Goal: Information Seeking & Learning: Learn about a topic

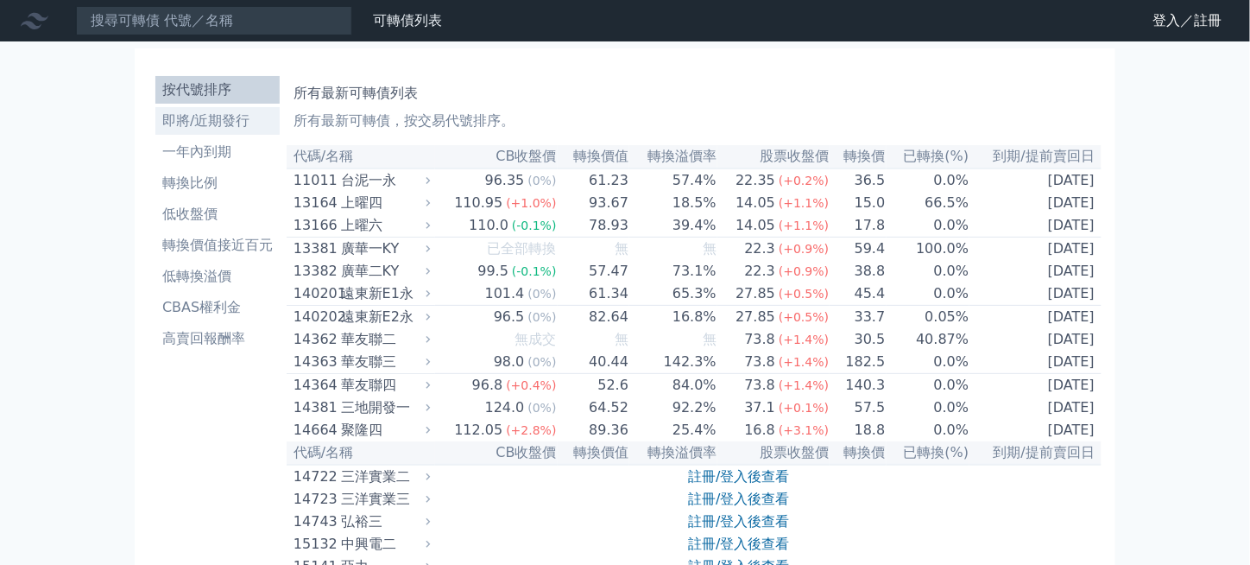
click at [223, 117] on li "即將/近期發行" at bounding box center [217, 121] width 124 height 21
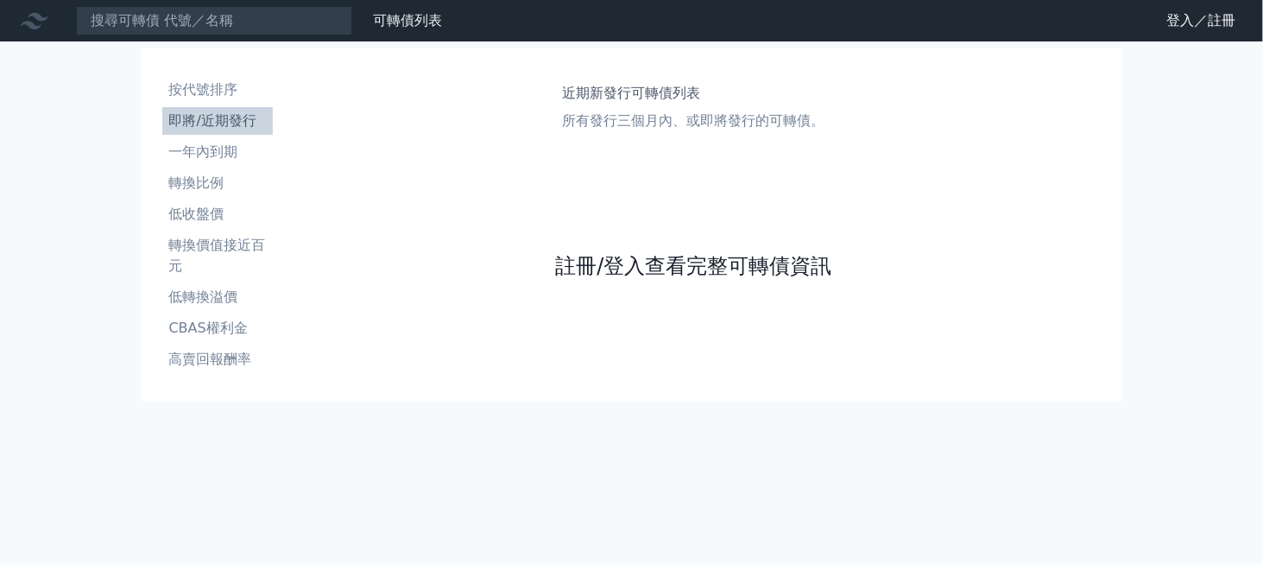
click at [639, 259] on link "註冊/登入查看完整可轉債資訊" at bounding box center [693, 266] width 276 height 28
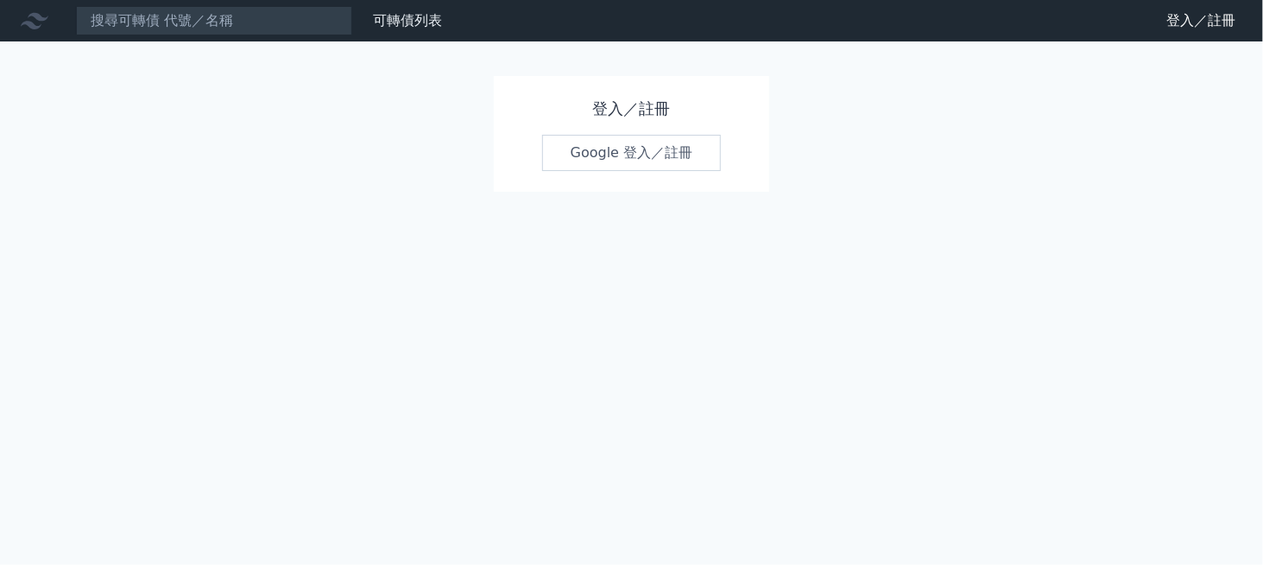
click at [633, 153] on link "Google 登入／註冊" at bounding box center [632, 153] width 180 height 36
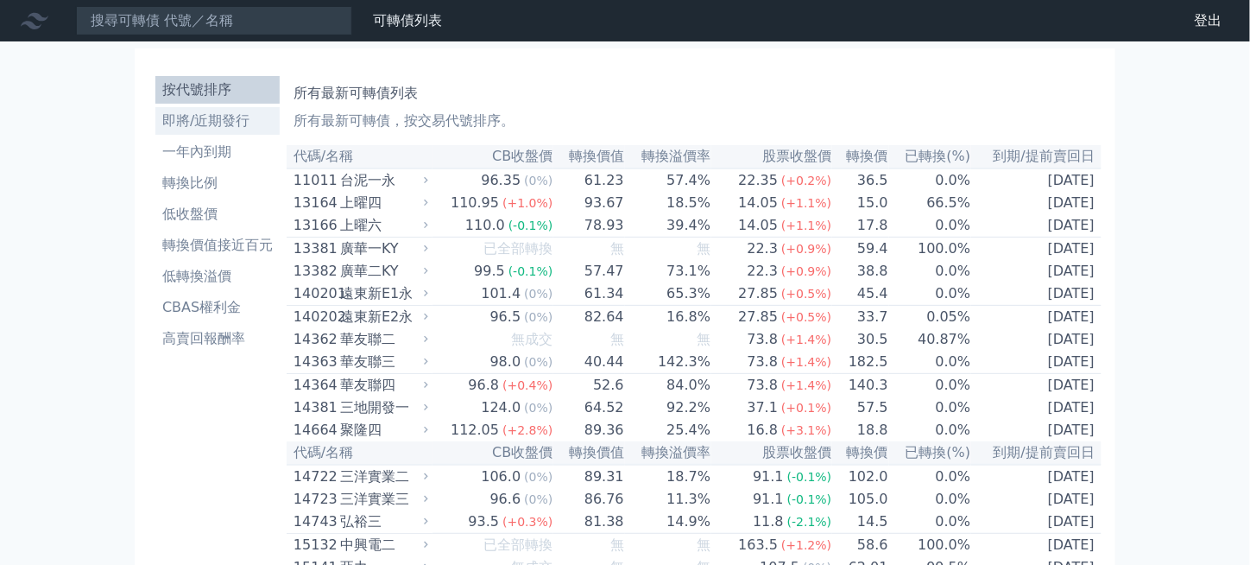
click at [193, 120] on li "即將/近期發行" at bounding box center [217, 121] width 124 height 21
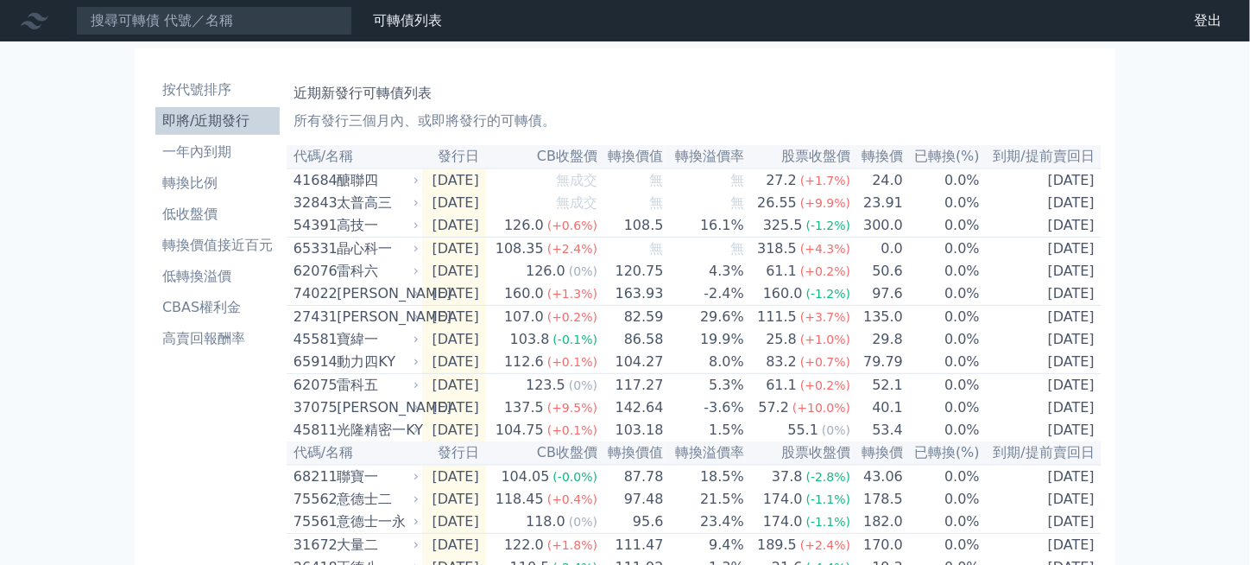
click at [744, 101] on h1 "近期新發行可轉債列表" at bounding box center [694, 93] width 801 height 21
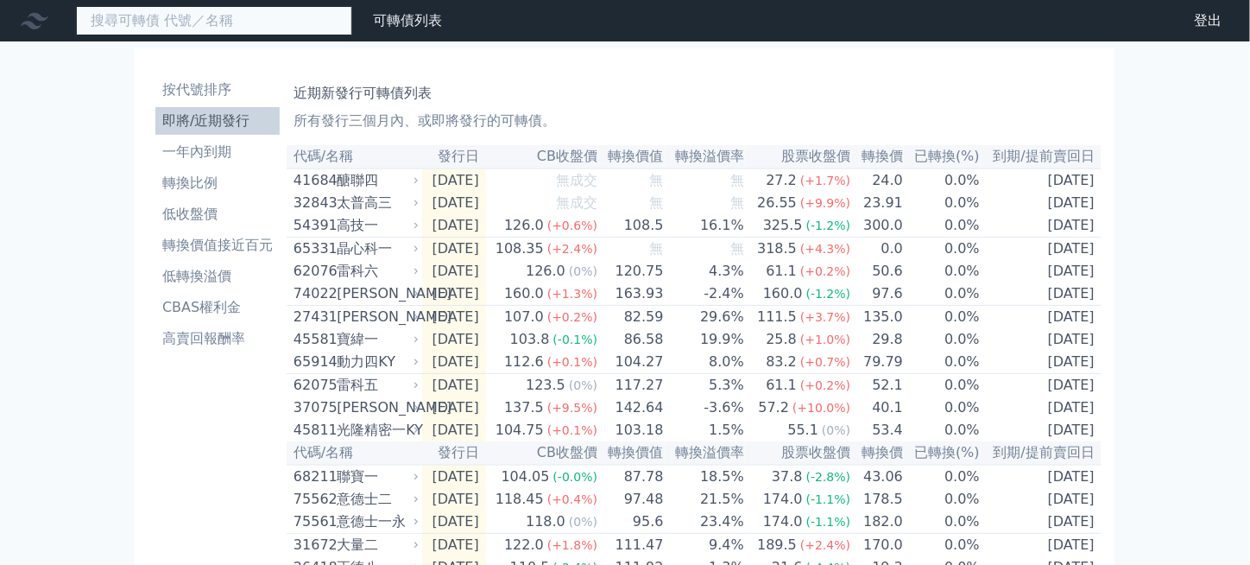
click at [263, 20] on input at bounding box center [214, 20] width 276 height 29
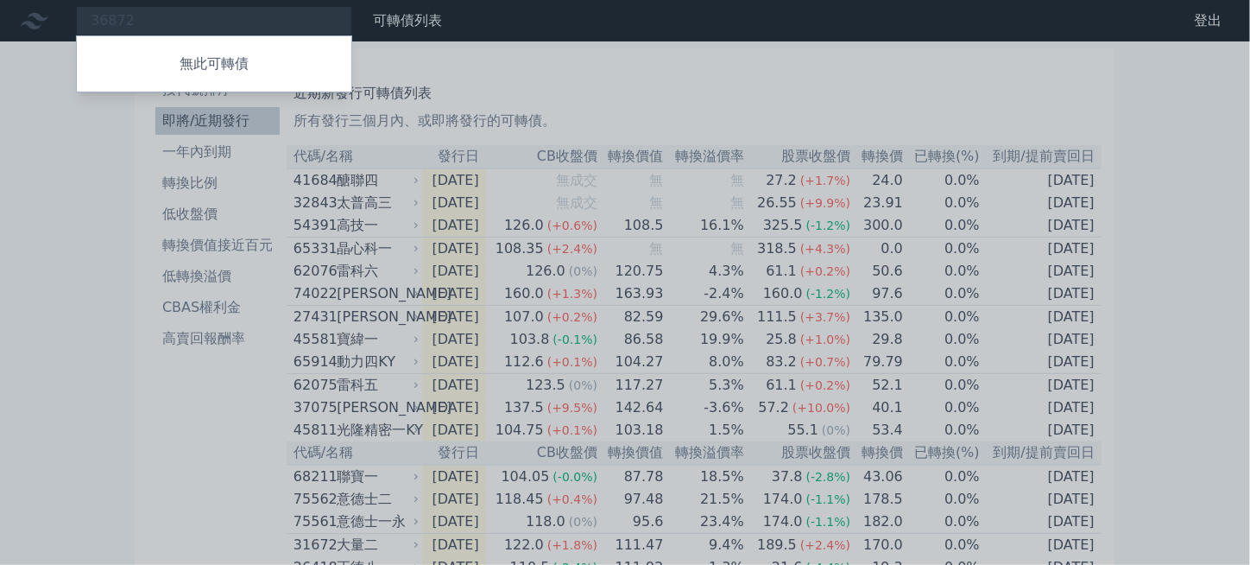
drag, startPoint x: 122, startPoint y: 17, endPoint x: 14, endPoint y: 5, distance: 108.6
click at [55, 6] on div at bounding box center [625, 282] width 1250 height 565
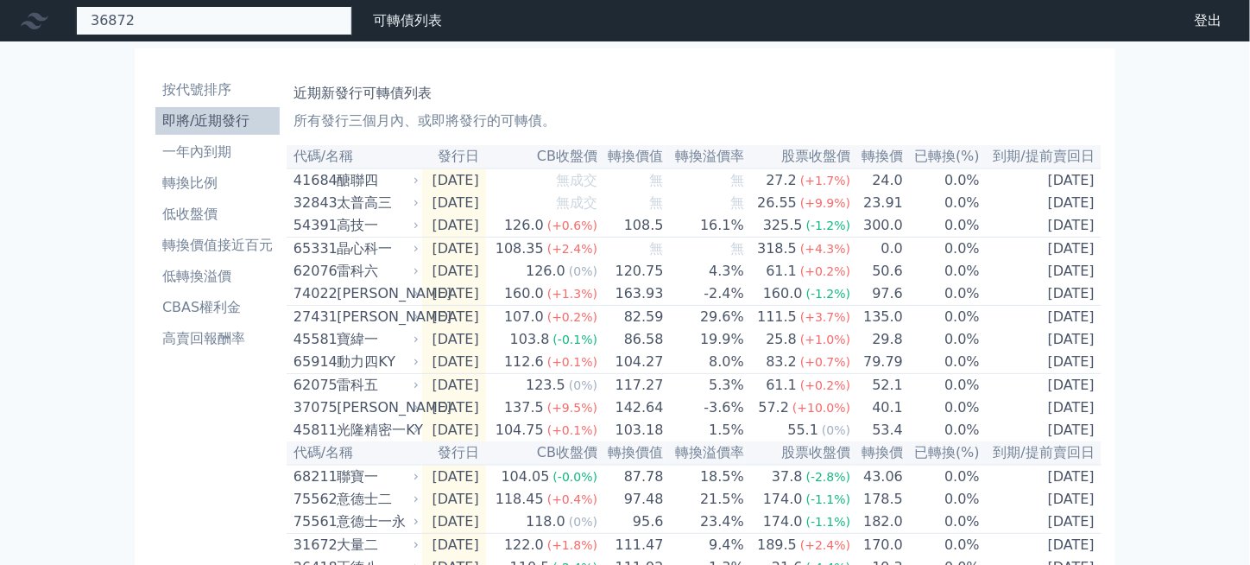
click at [139, 23] on div "36872 無此可轉債" at bounding box center [214, 20] width 276 height 29
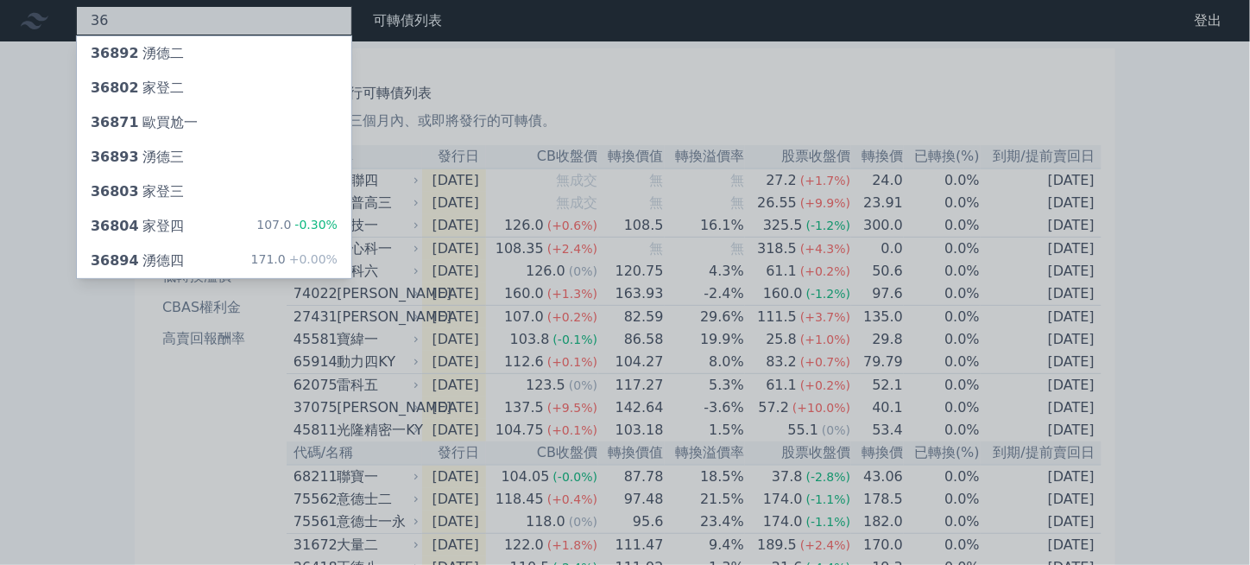
type input "3"
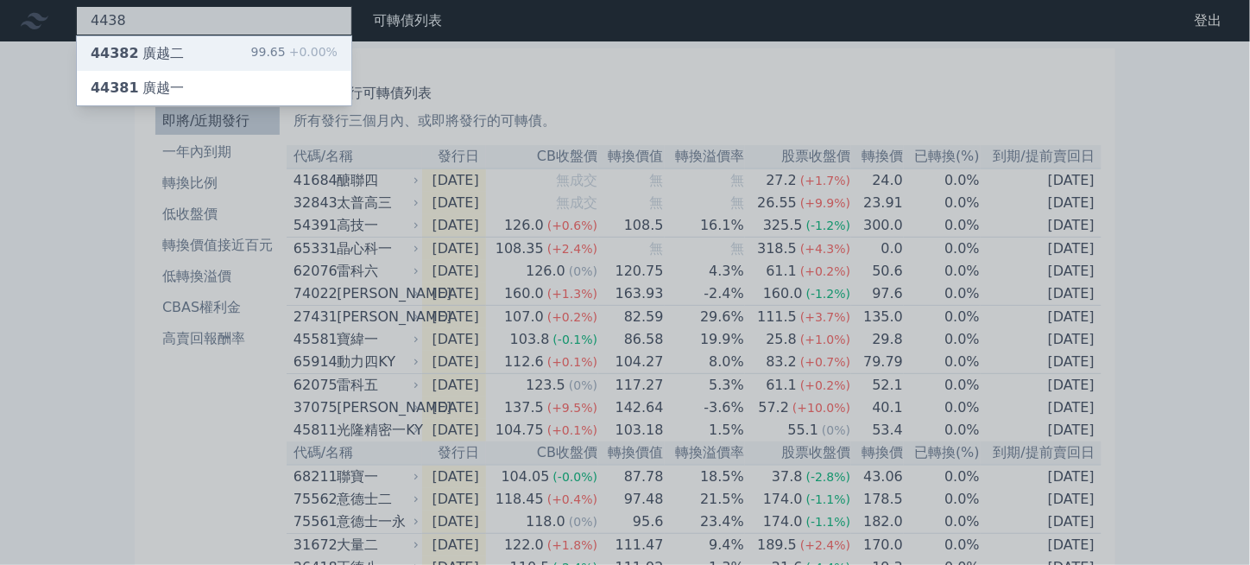
type input "4438"
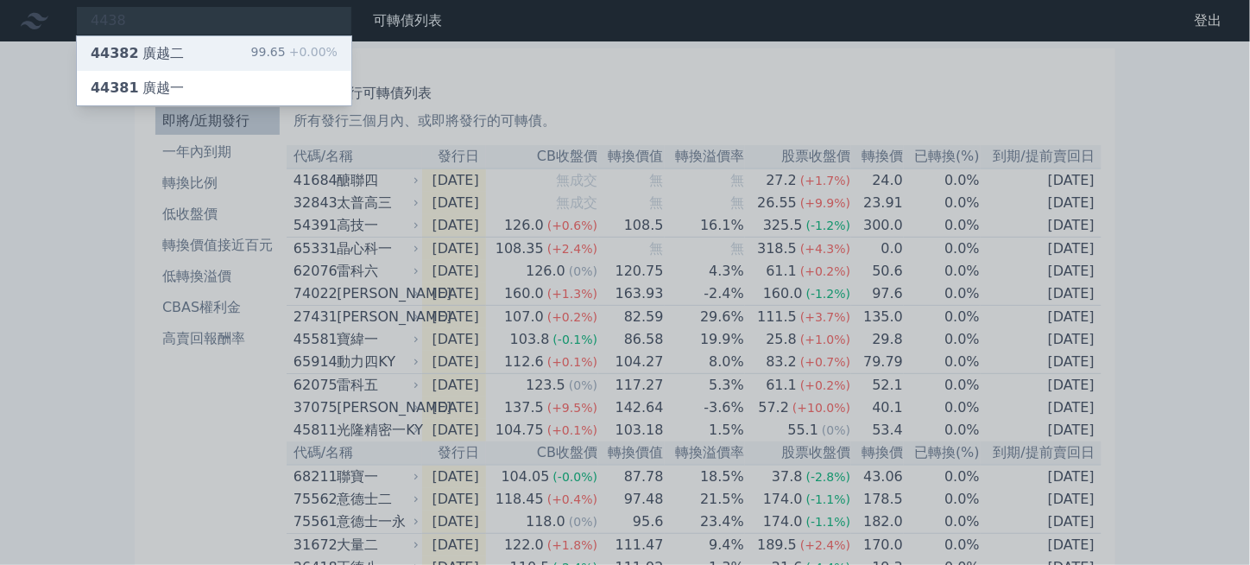
click at [150, 54] on div "44382 廣越二" at bounding box center [137, 53] width 93 height 21
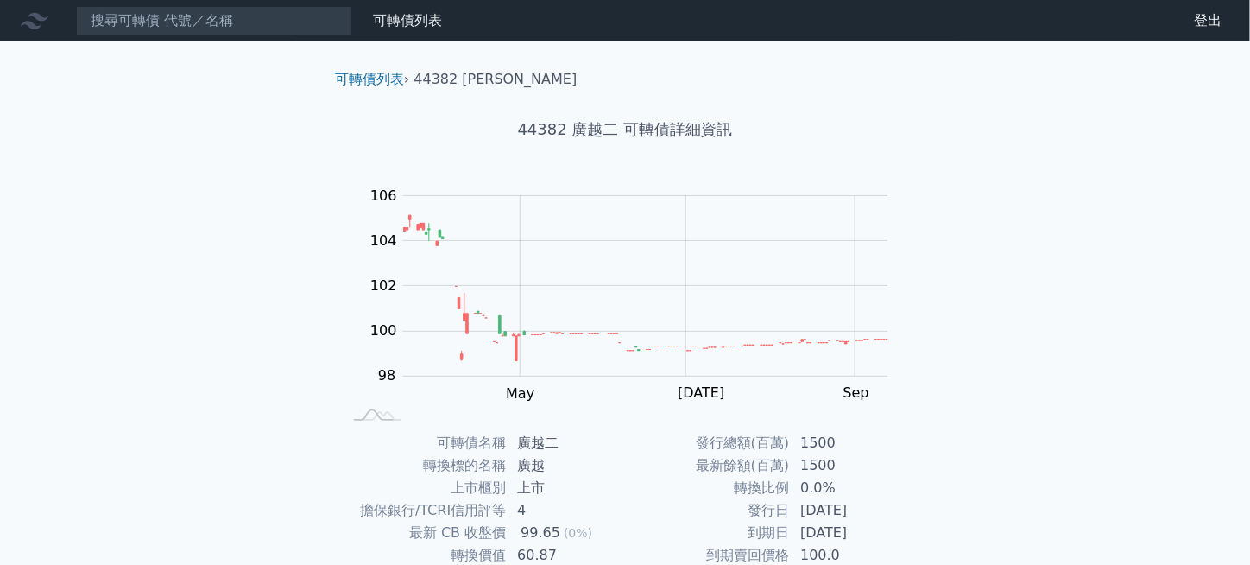
click at [993, 206] on div "可轉債列表 財務數據 可轉債列表 財務數據 登出 登出 可轉債列表 › 44382 廣越二 44382 廣越二 可轉債詳細資訊 Zoom Out 100 94…" at bounding box center [625, 410] width 1250 height 820
click at [417, 24] on link "可轉債列表" at bounding box center [407, 20] width 69 height 16
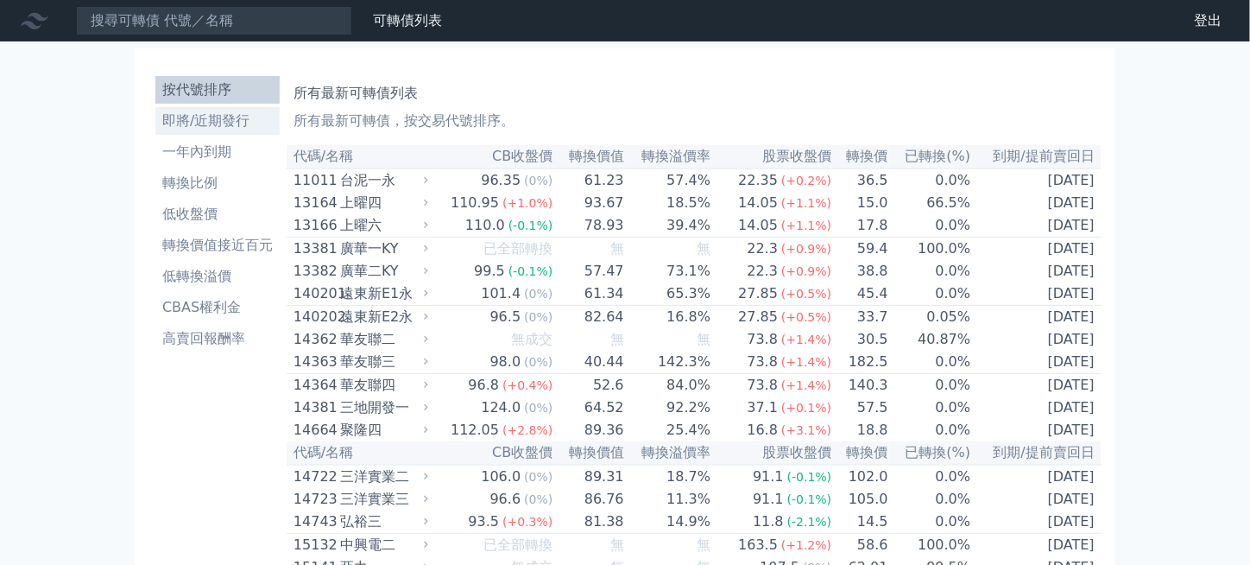
click at [212, 111] on li "即將/近期發行" at bounding box center [217, 121] width 124 height 21
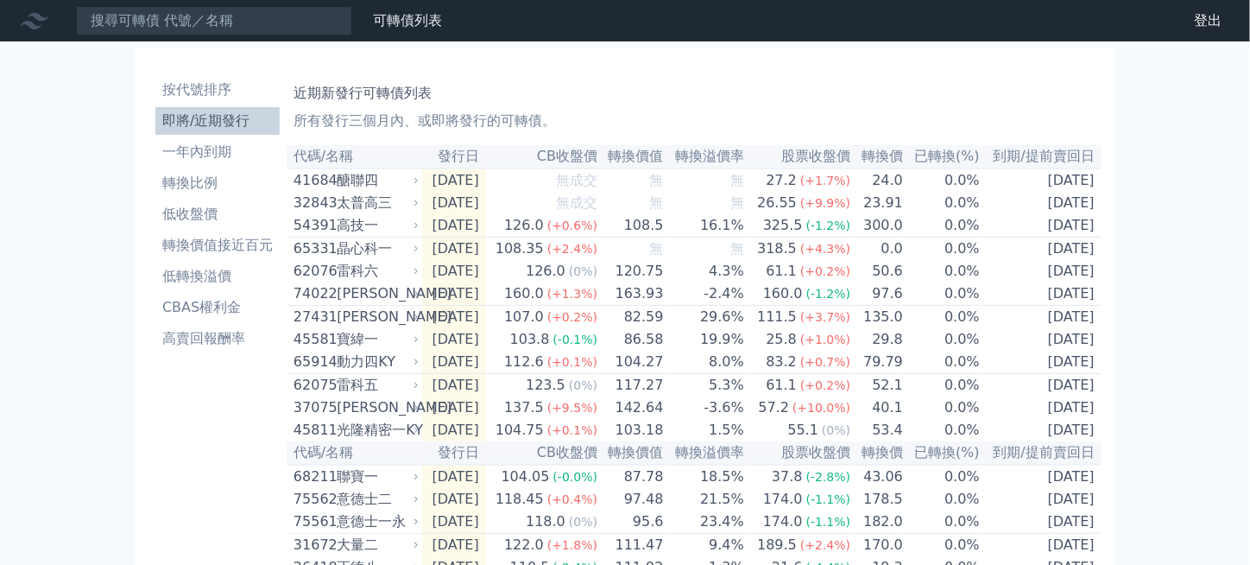
drag, startPoint x: 0, startPoint y: 0, endPoint x: 39, endPoint y: 123, distance: 128.6
click at [239, 126] on li "即將/近期發行" at bounding box center [217, 121] width 124 height 21
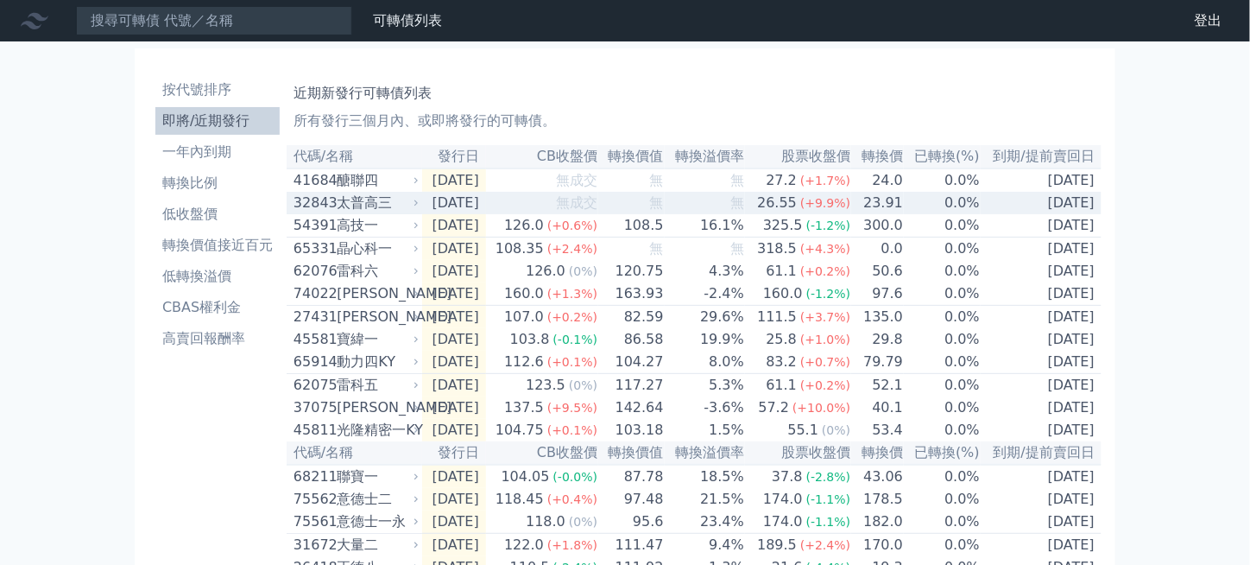
click at [375, 213] on div "太普高三" at bounding box center [376, 203] width 79 height 21
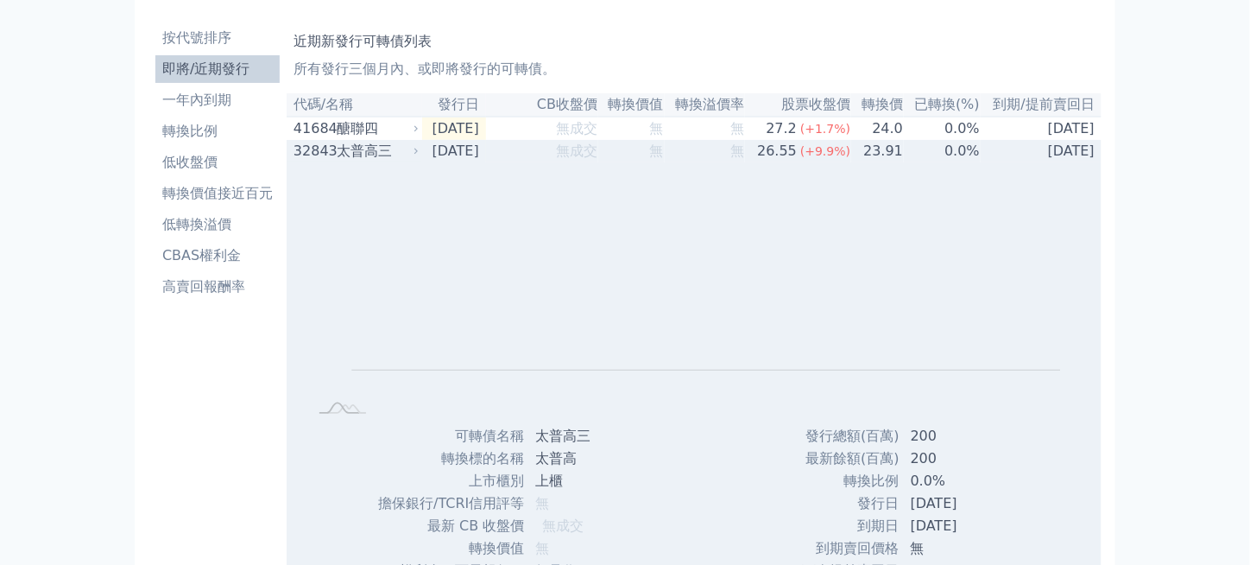
scroll to position [86, 0]
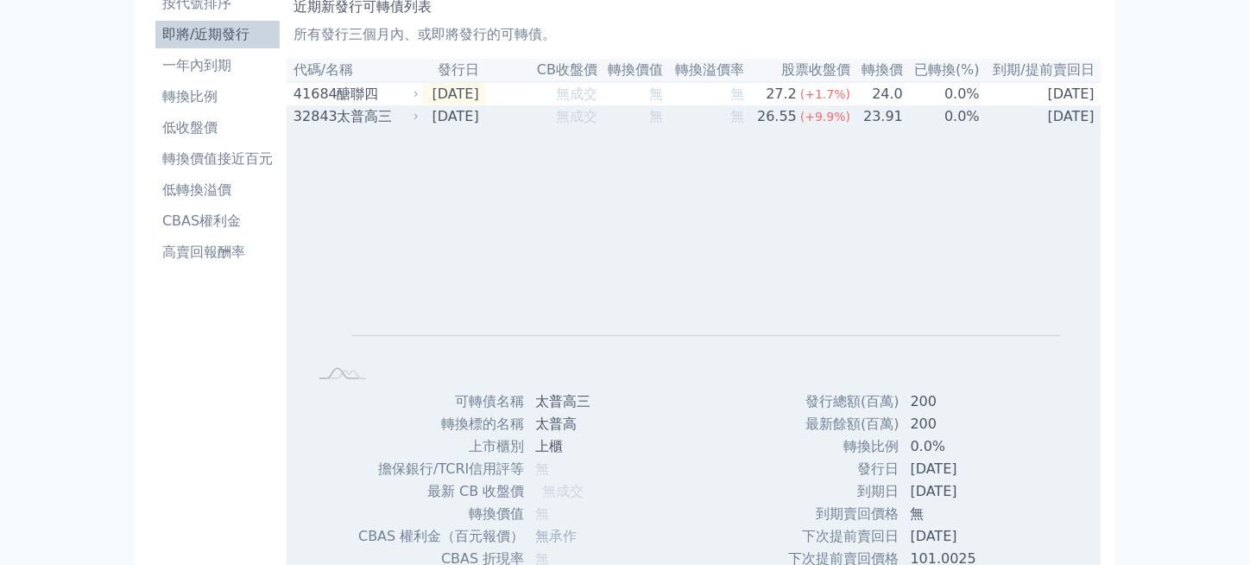
drag, startPoint x: 915, startPoint y: 478, endPoint x: 982, endPoint y: 493, distance: 68.1
click at [982, 493] on tbody "發行總額(百萬) 200 最新餘額(百萬) 200 轉換比例 0.0% 發行日 2025-09-15 到期日 2028-09-15 到期賣回價格 無 2027…" at bounding box center [909, 513] width 243 height 247
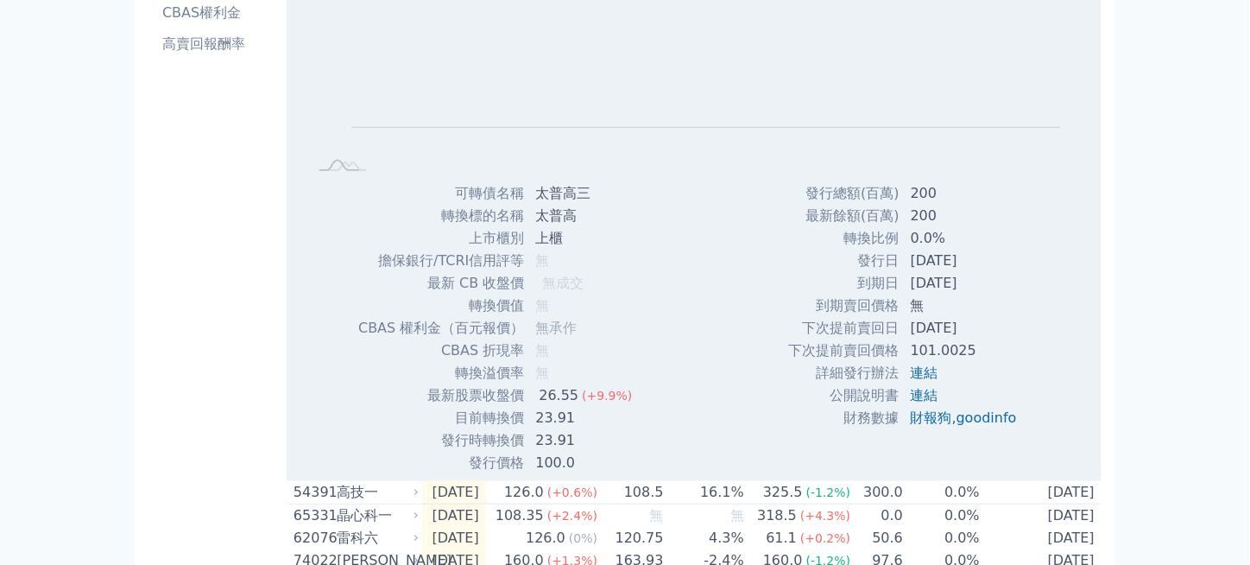
scroll to position [345, 0]
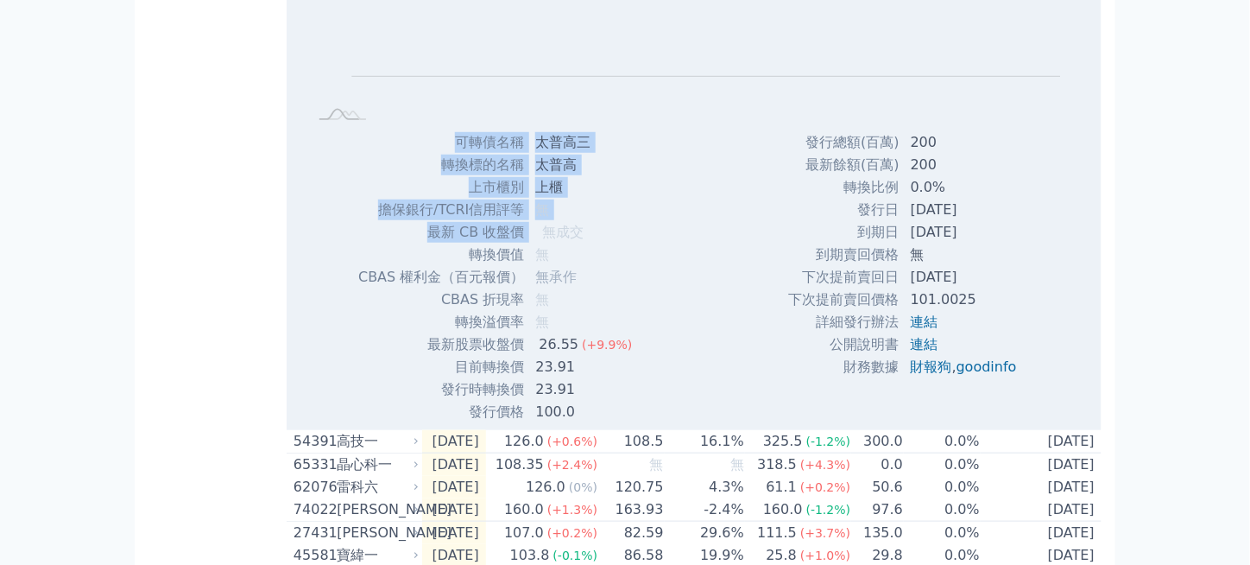
drag, startPoint x: 547, startPoint y: 235, endPoint x: 655, endPoint y: 235, distance: 107.9
click at [655, 235] on div "Zoom Out L L Chart created using amCharts library 可轉債名稱 太普高三 轉換標的名稱 太普高 上市櫃別 上櫃…" at bounding box center [694, 146] width 815 height 554
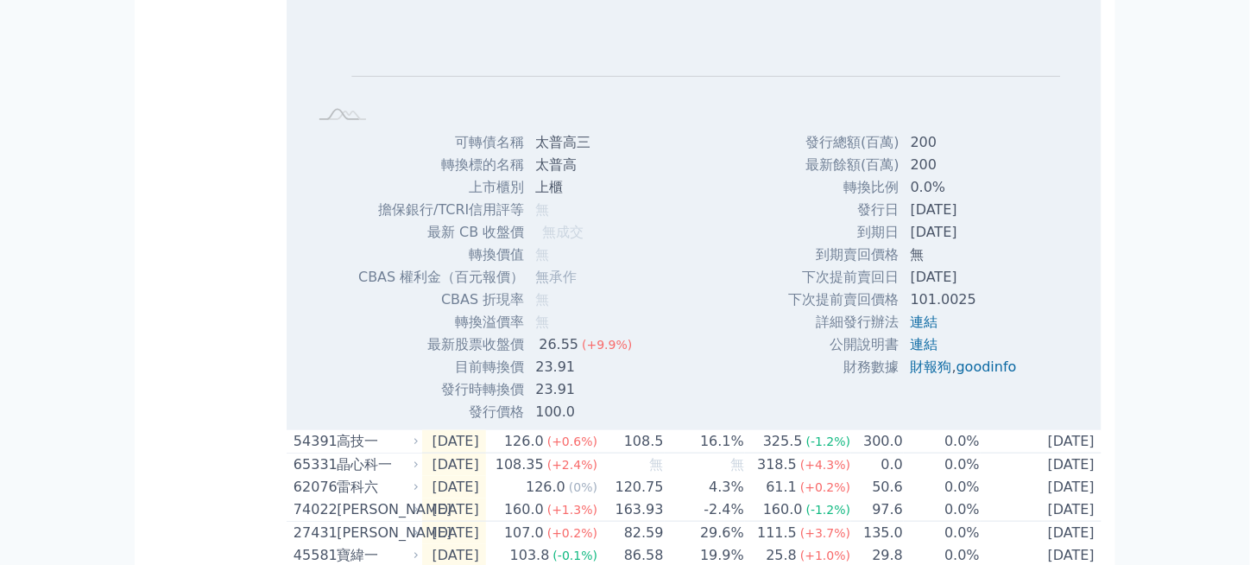
click at [655, 235] on div "Zoom Out L L Chart created using amCharts library 可轉債名稱 太普高三 轉換標的名稱 太普高 上市櫃別 上櫃…" at bounding box center [694, 146] width 815 height 554
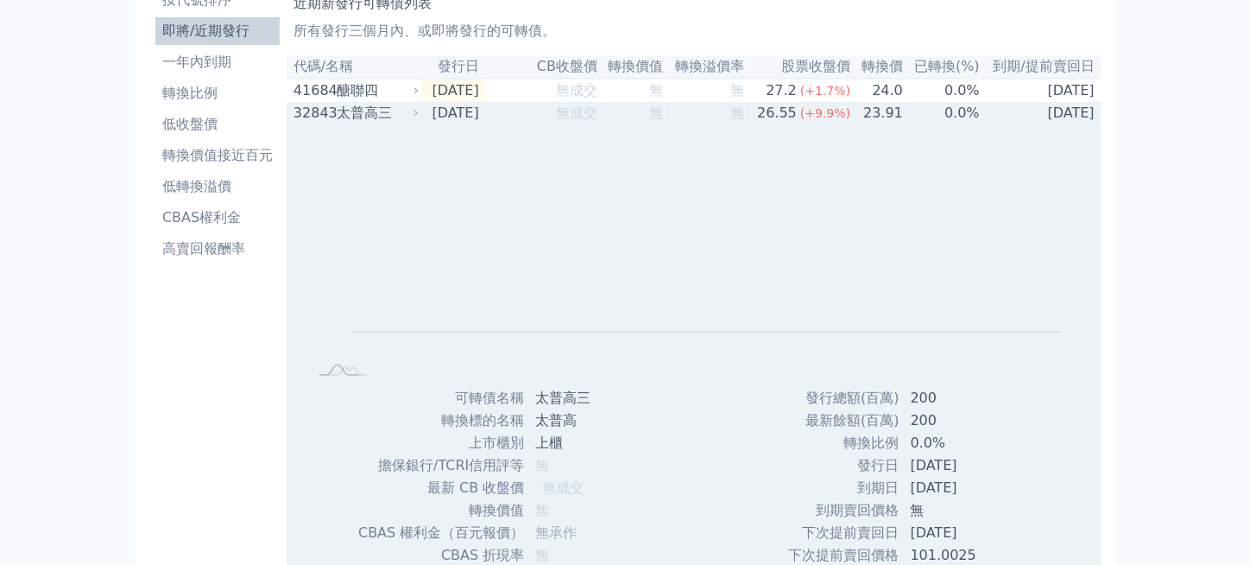
scroll to position [86, 0]
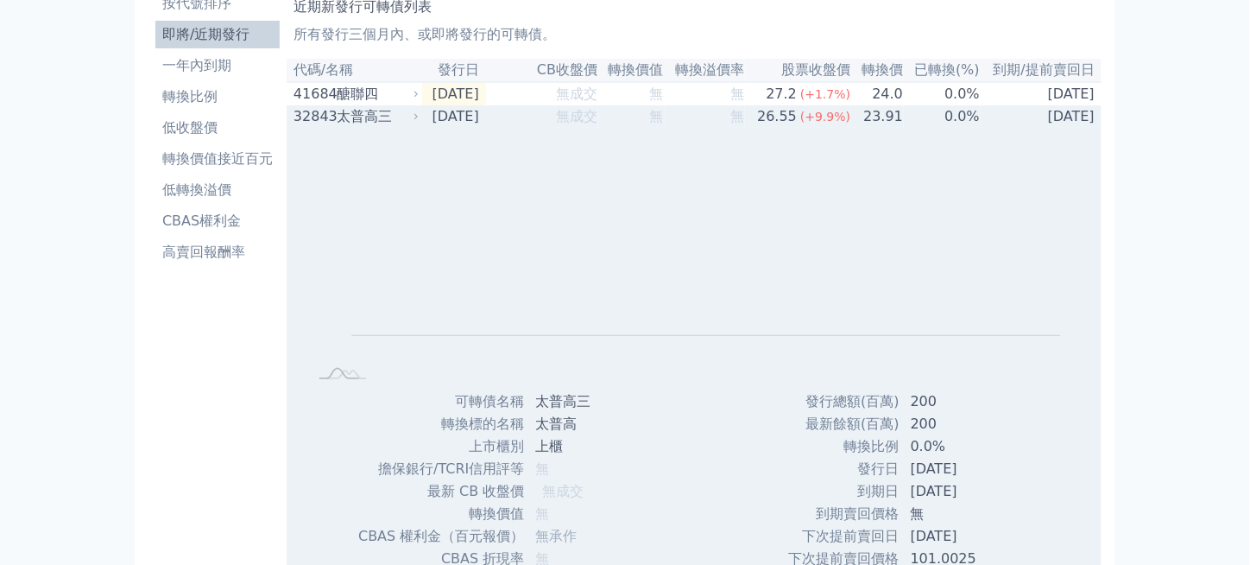
click at [372, 117] on div "太普高三" at bounding box center [376, 116] width 79 height 21
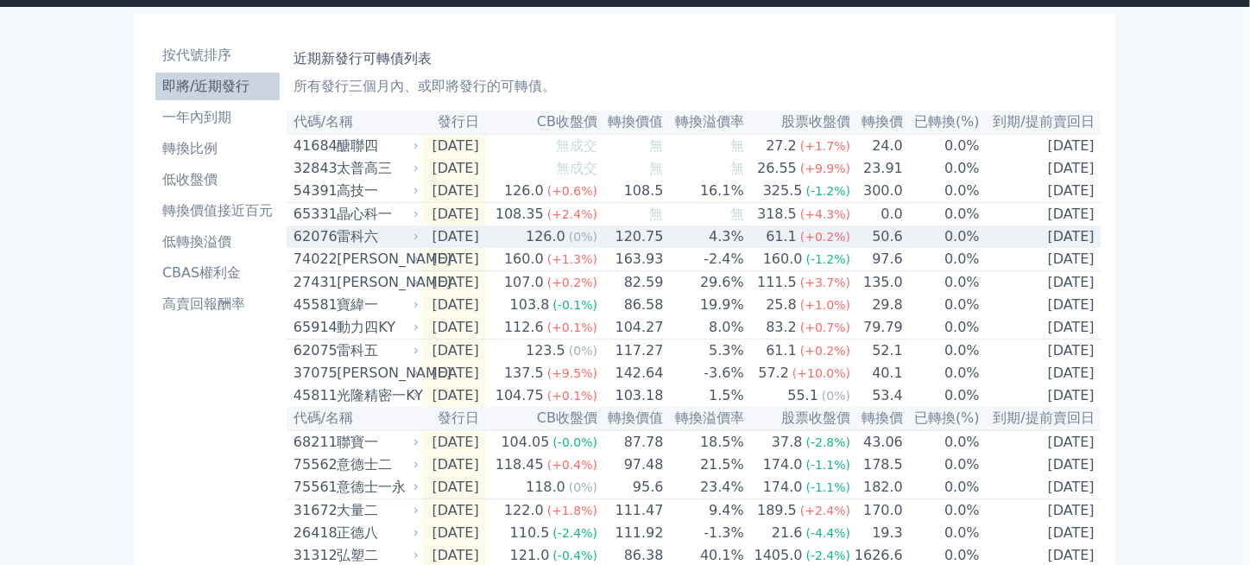
scroll to position [0, 0]
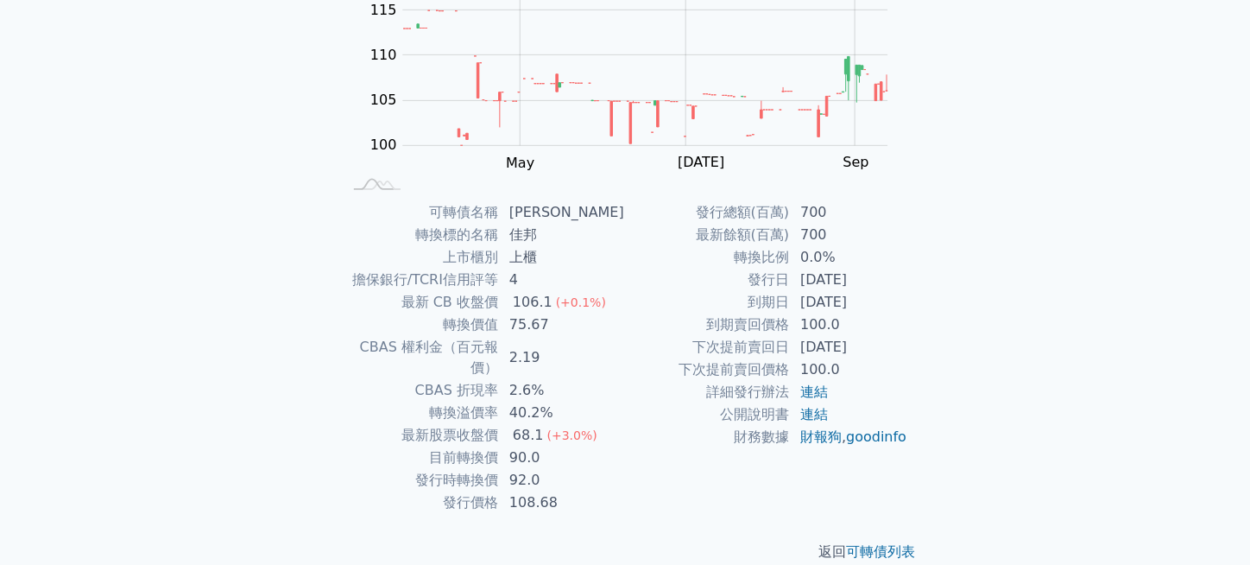
scroll to position [235, 0]
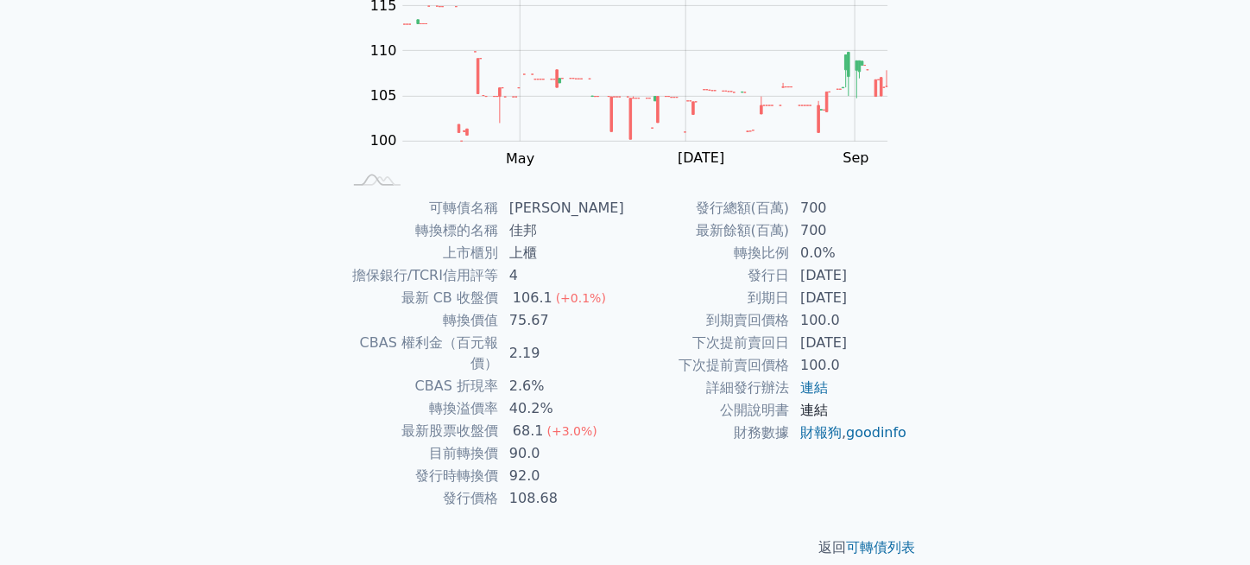
drag, startPoint x: 933, startPoint y: 203, endPoint x: 807, endPoint y: 414, distance: 245.1
